Goal: Task Accomplishment & Management: Manage account settings

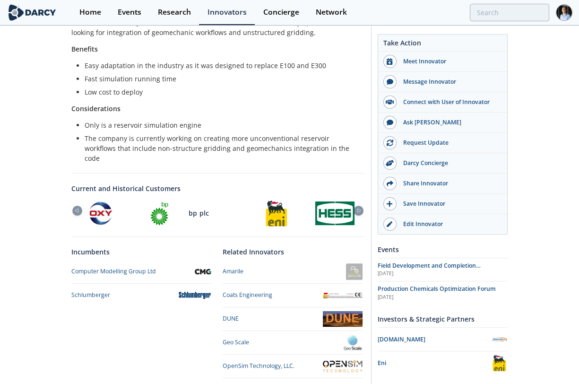
scroll to position [216, 0]
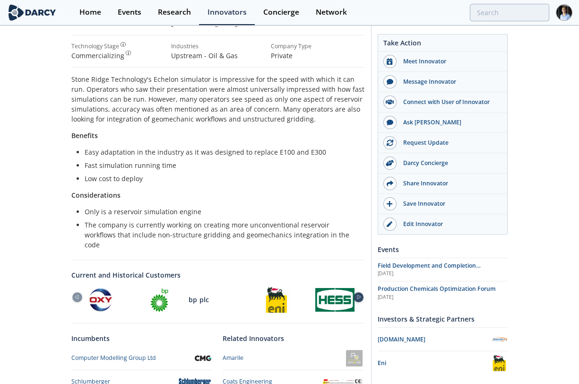
click at [281, 295] on icon at bounding box center [358, 297] width 11 height 4
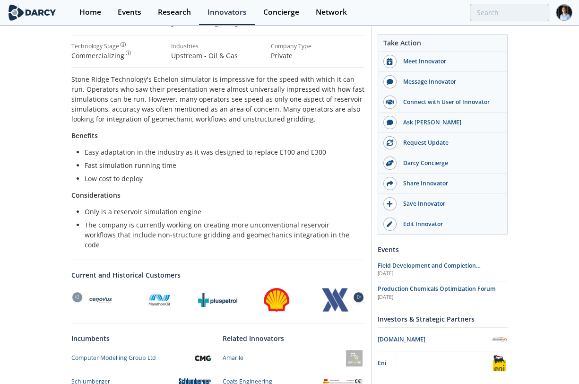
click at [281, 295] on icon at bounding box center [358, 297] width 11 height 4
click at [281, 292] on div at bounding box center [359, 297] width 10 height 10
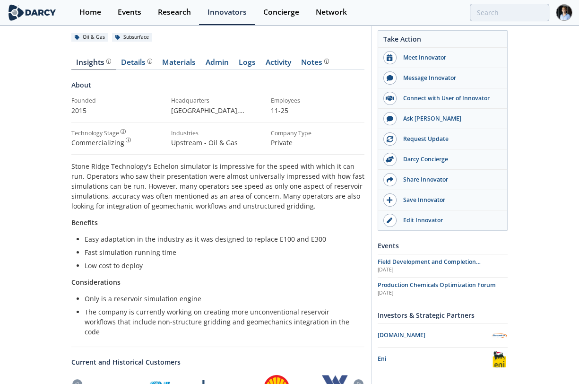
scroll to position [110, 0]
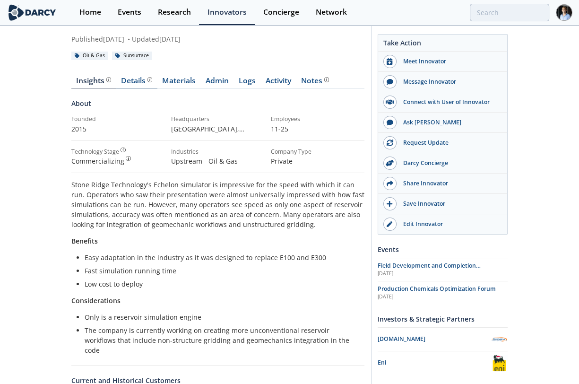
click at [130, 85] on div "Details" at bounding box center [136, 81] width 31 height 8
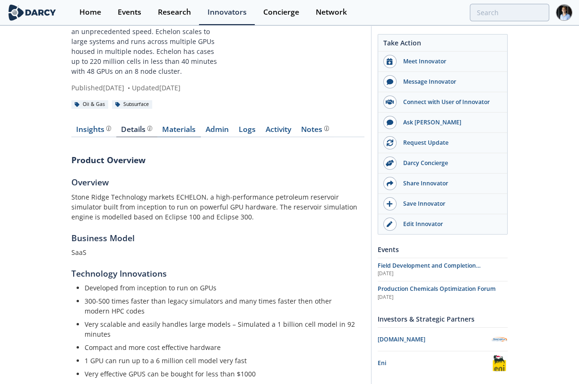
scroll to position [58, 0]
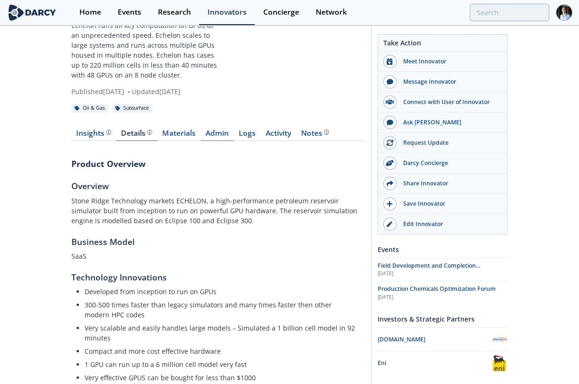
click at [228, 141] on link "Admin" at bounding box center [217, 135] width 33 height 11
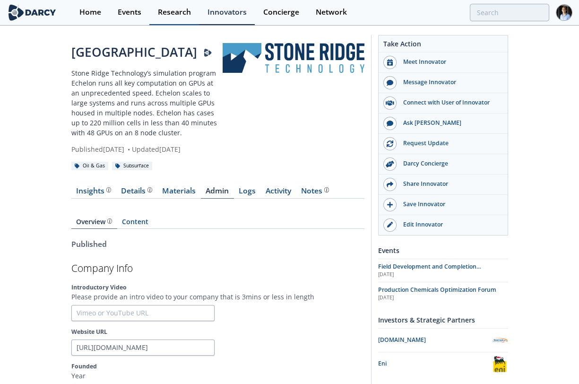
click at [154, 5] on link "Research" at bounding box center [174, 12] width 50 height 25
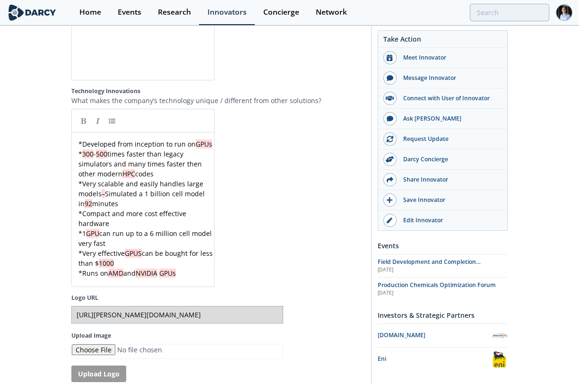
scroll to position [1838, 0]
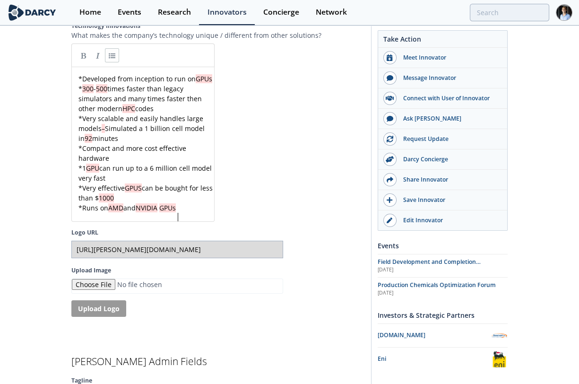
click at [178, 213] on div "* Developed from inception to run on GPUs * 300 - 500 times faster than legacy …" at bounding box center [147, 143] width 141 height 139
click at [185, 213] on pre "* Runs on AMD and NVIDIA GPUs" at bounding box center [147, 208] width 141 height 10
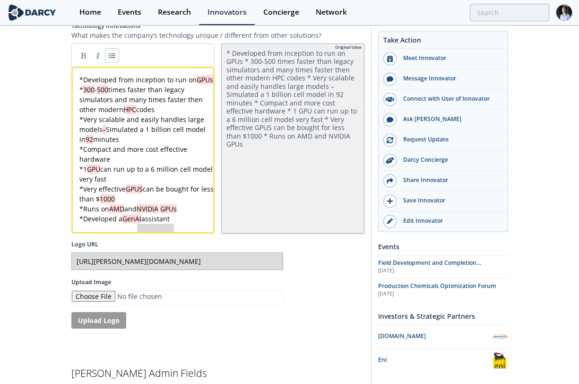
type textarea "* Developed a GenAI assistant"
drag, startPoint x: 171, startPoint y: 236, endPoint x: 47, endPoint y: 231, distance: 124.4
click at [79, 83] on div "x * Developed from inception to run on GPUs * 300 - 500 times faster than legac…" at bounding box center [147, 149] width 139 height 149
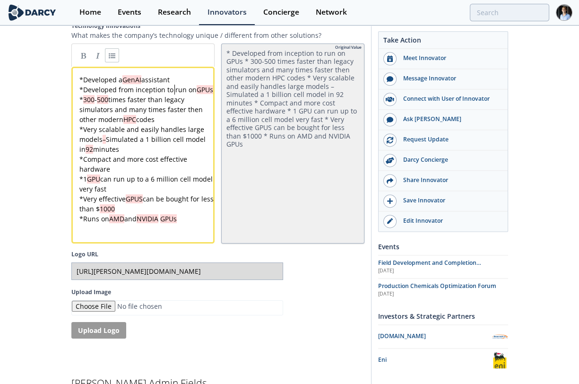
click at [196, 84] on pre "* Developed a GenAI assistant" at bounding box center [147, 80] width 139 height 10
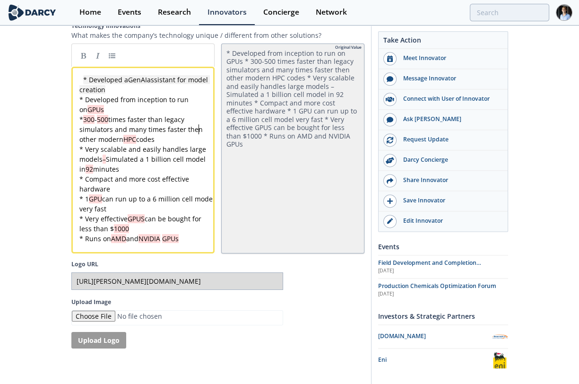
drag, startPoint x: 197, startPoint y: 136, endPoint x: 103, endPoint y: 96, distance: 102.9
click at [197, 136] on span "* 300 - 500 times faster than legacy simulators and many times faster then othe…" at bounding box center [141, 129] width 125 height 29
click at [81, 84] on span at bounding box center [81, 80] width 4 height 10
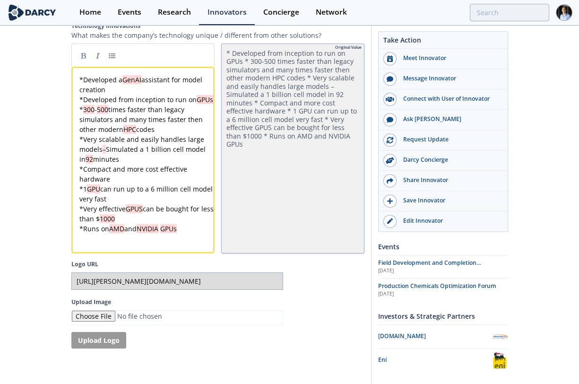
click at [281, 236] on div "* Developed from inception to run on GPUs * 300-500 times faster than legacy si…" at bounding box center [292, 148] width 143 height 210
click at [143, 95] on pre "* Developed a GenAI assistant for model creation" at bounding box center [147, 85] width 139 height 20
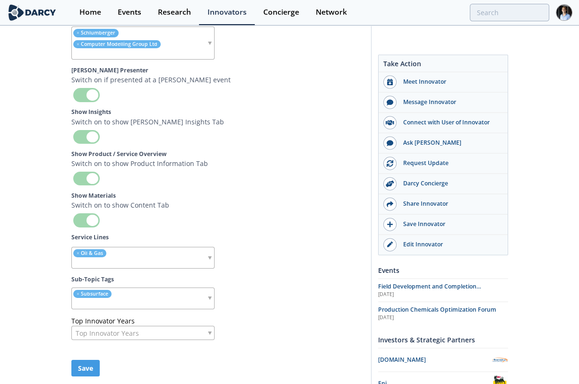
scroll to position [3142, 0]
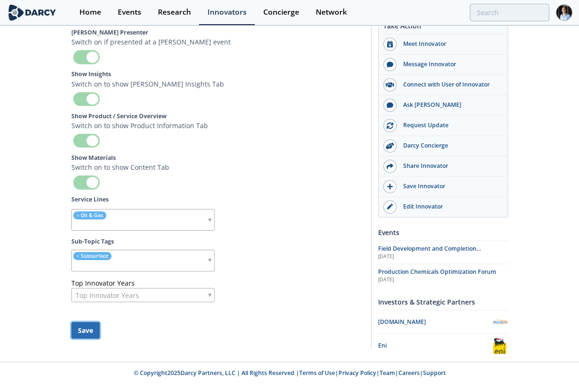
click at [98, 335] on button "Save" at bounding box center [85, 330] width 28 height 17
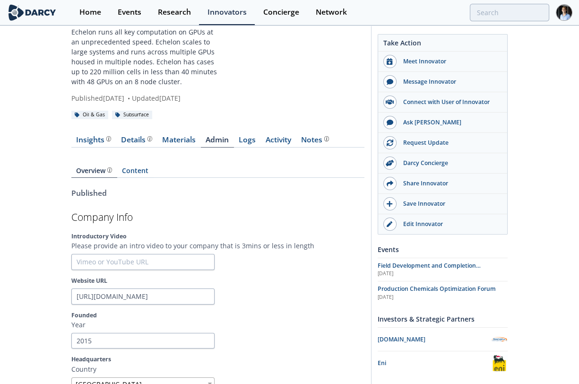
scroll to position [0, 0]
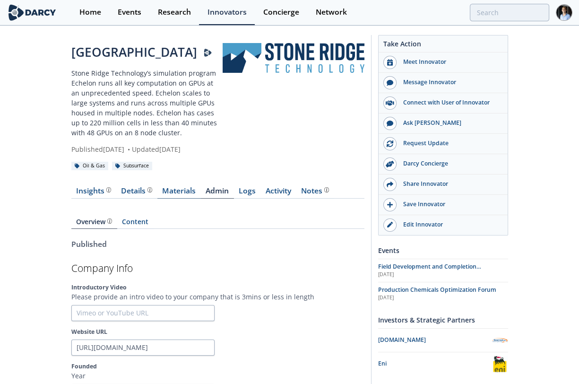
click at [178, 199] on link "Materials" at bounding box center [178, 192] width 43 height 11
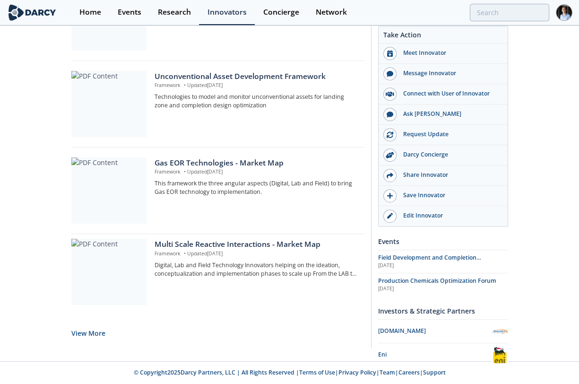
scroll to position [799, 0]
click at [99, 326] on button "View More" at bounding box center [88, 332] width 34 height 23
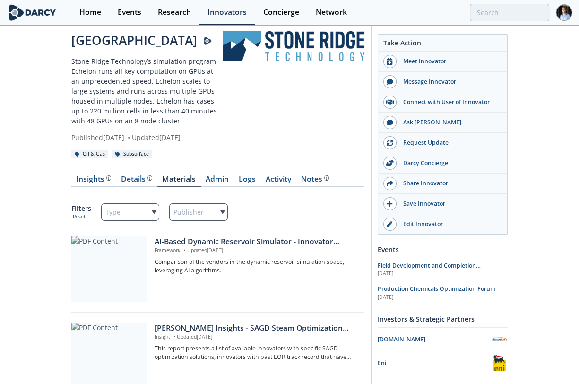
scroll to position [0, 0]
